Goal: Task Accomplishment & Management: Manage account settings

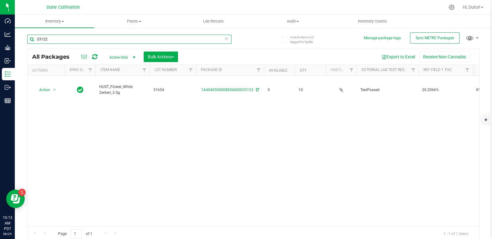
click at [115, 40] on input "33122" at bounding box center [129, 39] width 204 height 9
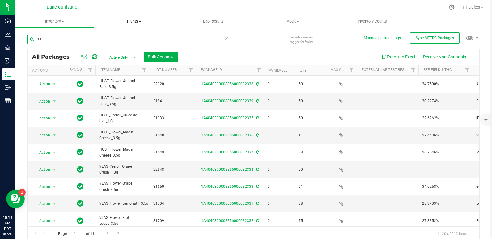
type input "3"
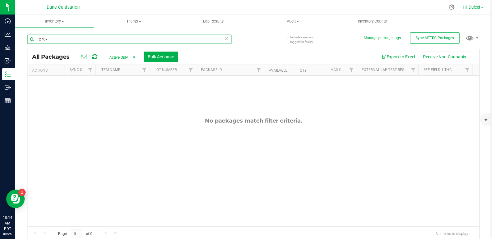
type input "12767"
click at [469, 9] on span "Hi, Dulce!" at bounding box center [471, 7] width 18 height 5
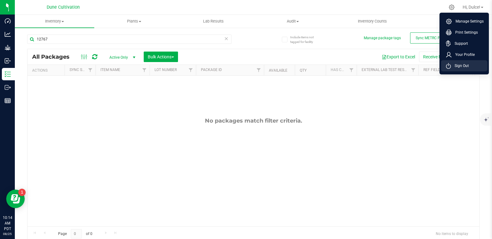
click at [464, 64] on span "Sign Out" at bounding box center [460, 66] width 18 height 6
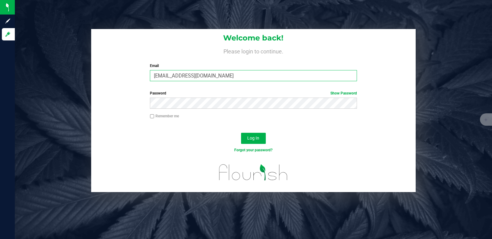
click at [259, 81] on input "[EMAIL_ADDRESS][DOMAIN_NAME]" at bounding box center [253, 75] width 207 height 11
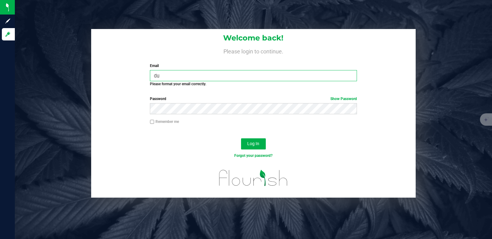
type input "d"
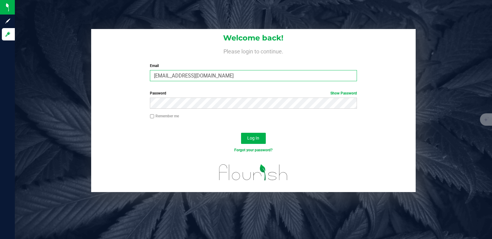
type input "[EMAIL_ADDRESS][DOMAIN_NAME]"
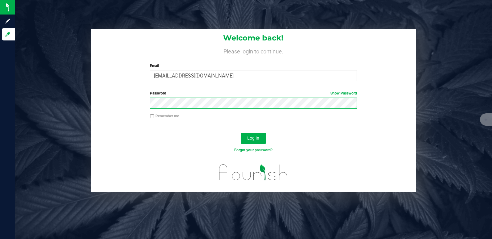
drag, startPoint x: 211, startPoint y: 122, endPoint x: 351, endPoint y: 129, distance: 140.4
click at [257, 136] on span "Log In" at bounding box center [253, 138] width 12 height 5
